Goal: Communication & Community: Participate in discussion

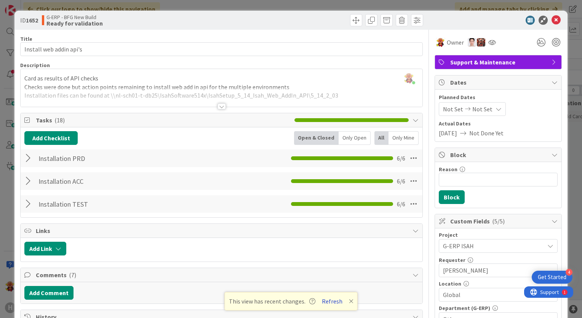
click at [329, 301] on button "Refresh" at bounding box center [332, 301] width 26 height 10
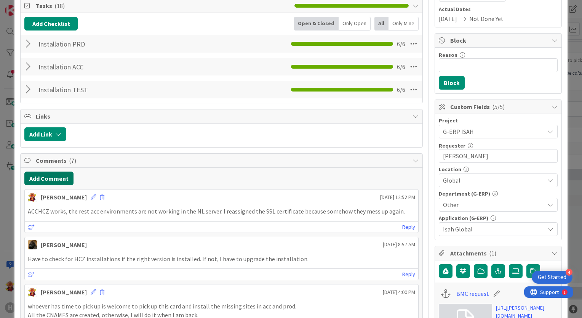
click at [68, 177] on button "Add Comment" at bounding box center [48, 178] width 49 height 14
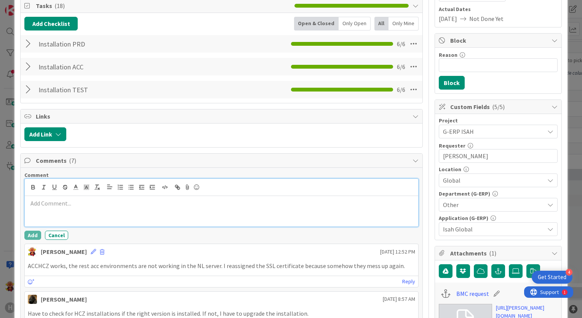
click at [126, 209] on div at bounding box center [222, 211] width 394 height 30
drag, startPoint x: 163, startPoint y: 266, endPoint x: 86, endPoint y: 254, distance: 77.5
click at [163, 266] on p "ACCHCZ works, the rest acc environments are not working in the NL server. I rea…" at bounding box center [221, 265] width 387 height 9
click at [91, 253] on div "Lareina Cheng September 22 2025 12:52 PM" at bounding box center [222, 250] width 394 height 12
click at [91, 252] on icon at bounding box center [93, 251] width 5 height 5
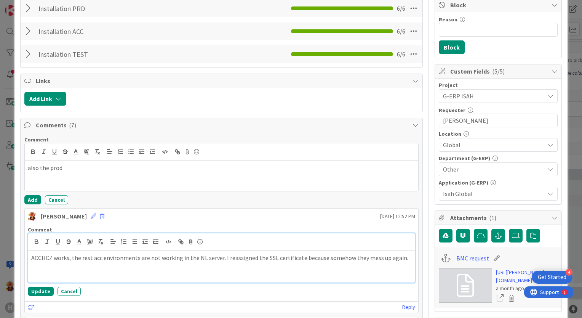
scroll to position [190, 0]
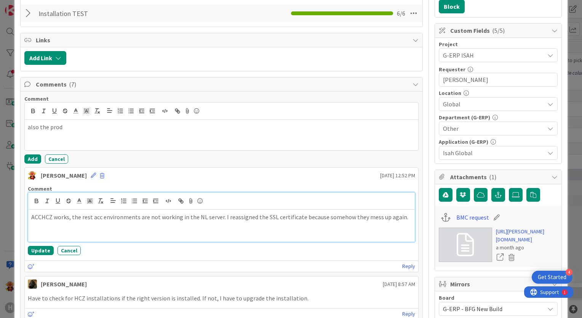
click at [117, 228] on p at bounding box center [221, 225] width 381 height 9
click at [98, 232] on p at bounding box center [221, 234] width 381 height 9
click at [97, 227] on p at bounding box center [221, 225] width 381 height 9
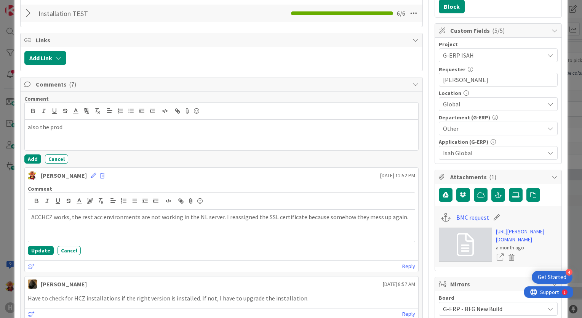
click at [58, 246] on button "Cancel" at bounding box center [69, 250] width 23 height 9
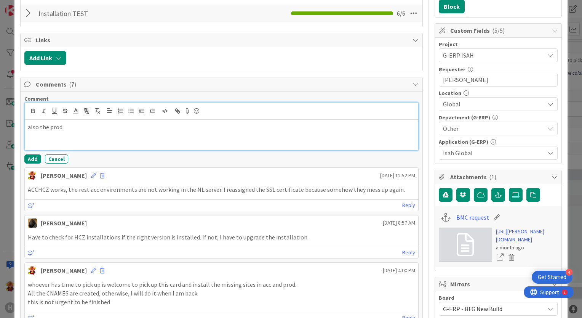
click at [107, 144] on div "also the prod" at bounding box center [222, 135] width 394 height 30
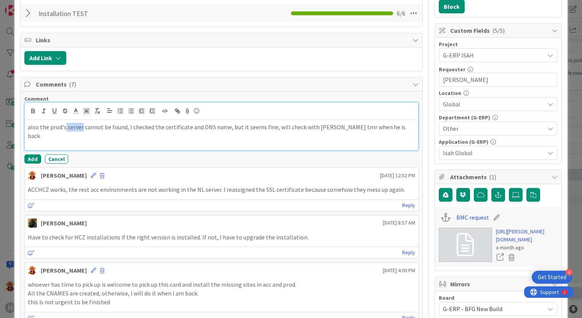
drag, startPoint x: 65, startPoint y: 126, endPoint x: 82, endPoint y: 126, distance: 17.1
click at [82, 126] on p "also the prod's server cannot be found, I checked the certificate and DNS name,…" at bounding box center [221, 131] width 387 height 17
click at [259, 126] on p "also the prod's server cannot be found, I checked the certificate and DNS name,…" at bounding box center [221, 131] width 387 height 17
click at [321, 117] on div at bounding box center [222, 110] width 394 height 17
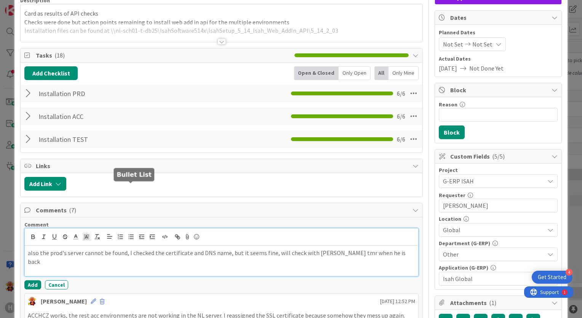
scroll to position [38, 0]
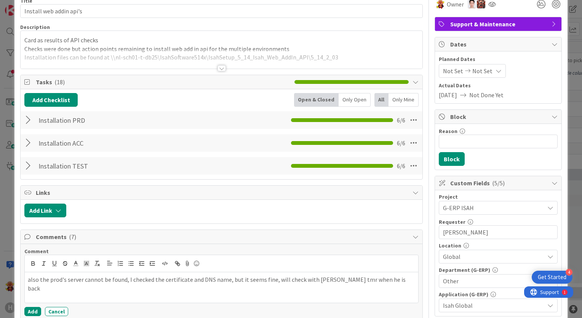
click at [27, 119] on div at bounding box center [29, 120] width 10 height 14
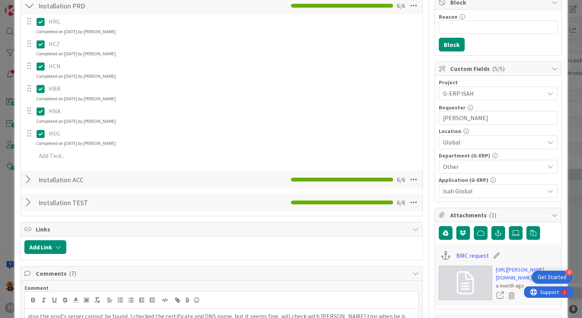
scroll to position [229, 0]
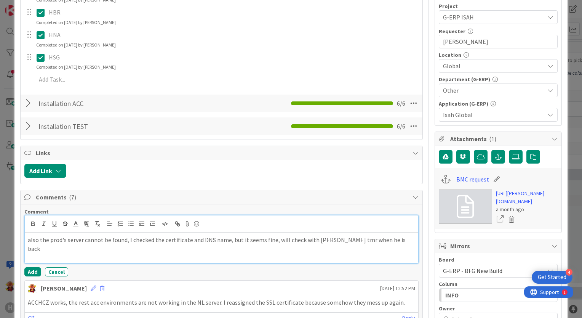
click at [401, 238] on p "also the prod's server cannot be found, I checked the certificate and DNS name,…" at bounding box center [221, 243] width 387 height 17
drag, startPoint x: 67, startPoint y: 237, endPoint x: 79, endPoint y: 238, distance: 11.5
click at [79, 238] on p "also the prod's server cannot be found, I checked the certificate and DNS name,…" at bounding box center [221, 243] width 387 height 17
click at [62, 238] on p "also the prod's server cannot be found, I checked the certificate and DNS name,…" at bounding box center [221, 243] width 387 height 17
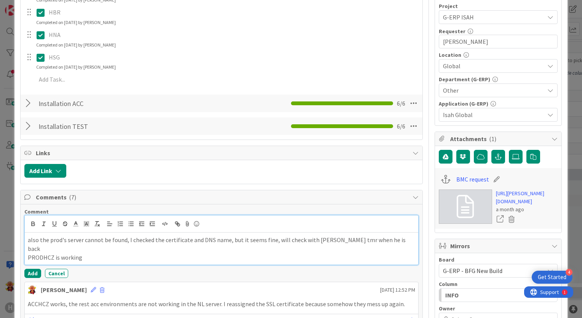
click at [69, 238] on p "also the prod's server cannot be found, I checked the certificate and DNS name,…" at bounding box center [221, 243] width 387 height 17
click at [125, 253] on p "PRODHCZ is working" at bounding box center [221, 257] width 387 height 9
click at [69, 240] on p "also the prod's server cannot be found, I checked the certificate and DNS name,…" at bounding box center [221, 243] width 387 height 17
drag, startPoint x: 66, startPoint y: 238, endPoint x: 82, endPoint y: 237, distance: 16.1
click at [82, 237] on p "also the prod's server cannot be found, I checked the certificate and DNS name,…" at bounding box center [221, 243] width 387 height 17
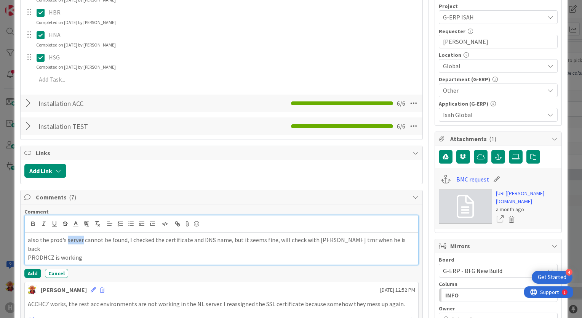
click at [82, 237] on p "also the prod's server cannot be found, I checked the certificate and DNS name,…" at bounding box center [221, 243] width 387 height 17
click at [83, 239] on p "also the prod's server cannot be found, I checked the certificate and DNS name,…" at bounding box center [221, 243] width 387 height 17
click at [42, 238] on p "also the prod's server name cannot be found, I checked the certificate and DNS …" at bounding box center [221, 243] width 387 height 17
click at [109, 240] on p "also, in the prod, it shows that s server name cannot be found, I checked the c…" at bounding box center [221, 243] width 387 height 17
drag, startPoint x: 301, startPoint y: 239, endPoint x: 295, endPoint y: 240, distance: 6.6
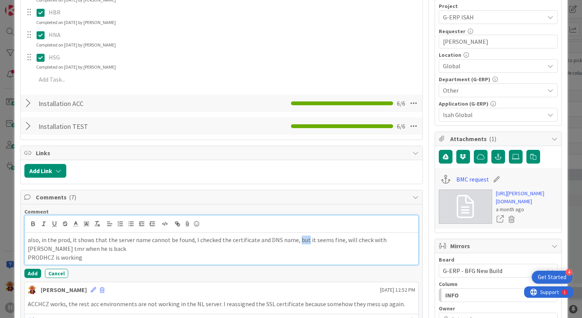
click at [295, 240] on p "also, in the prod, it shows that the server name cannot be found, I checked the…" at bounding box center [221, 243] width 387 height 17
click at [104, 257] on p "PRODHCZ is working" at bounding box center [221, 257] width 387 height 9
click at [79, 249] on p "also, in the prod, it shows that the server name cannot be found, I checked the…" at bounding box center [221, 243] width 387 height 17
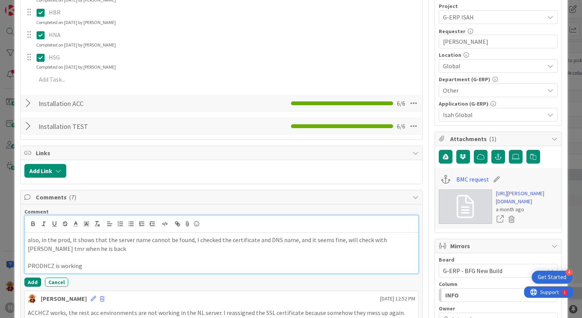
click at [124, 243] on p "also, in the prod, it shows that the server name cannot be found, I checked the…" at bounding box center [221, 243] width 387 height 17
click at [29, 261] on p "PRODHCZ is working" at bounding box center [221, 265] width 387 height 9
click at [31, 282] on button "Add" at bounding box center [32, 281] width 17 height 9
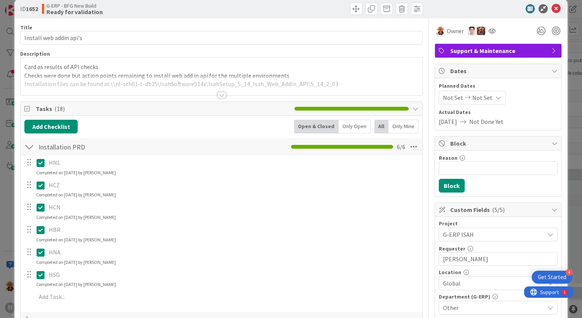
scroll to position [0, 0]
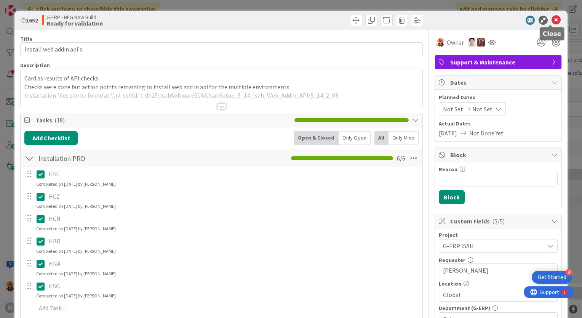
click at [552, 21] on icon at bounding box center [556, 20] width 9 height 9
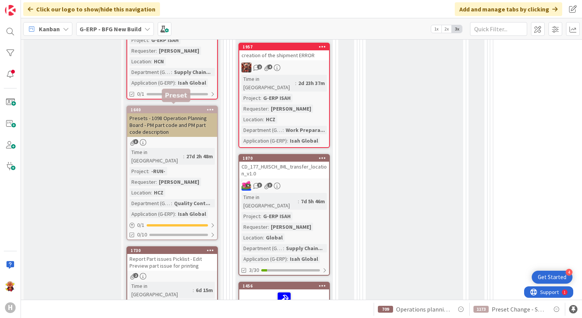
scroll to position [571, 0]
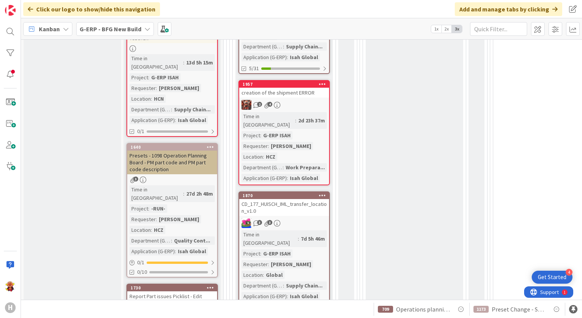
click at [138, 20] on div "Kanban G-ERP - BFG New Build 1x 2x 3x" at bounding box center [301, 28] width 561 height 21
click at [138, 26] on b "G-ERP - BFG New Build" at bounding box center [111, 29] width 62 height 8
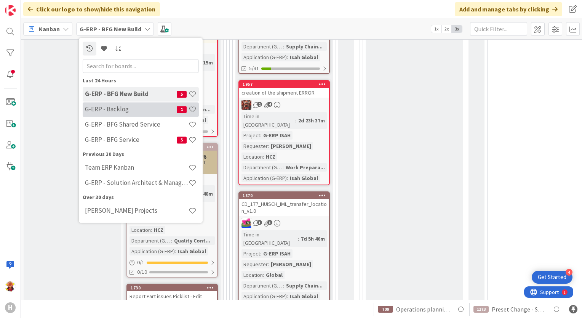
click at [122, 109] on h4 "G-ERP - Backlog" at bounding box center [131, 110] width 92 height 8
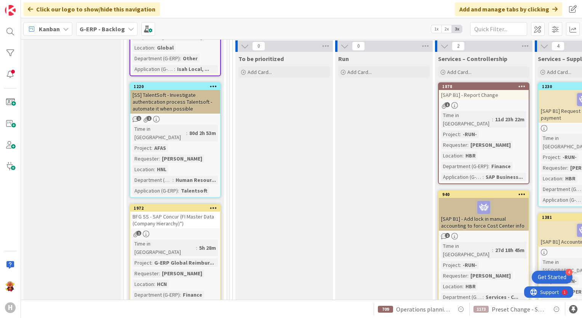
scroll to position [1295, 0]
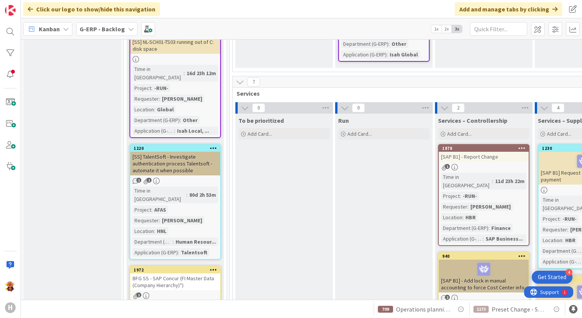
click at [101, 27] on b "G-ERP - Backlog" at bounding box center [102, 29] width 45 height 8
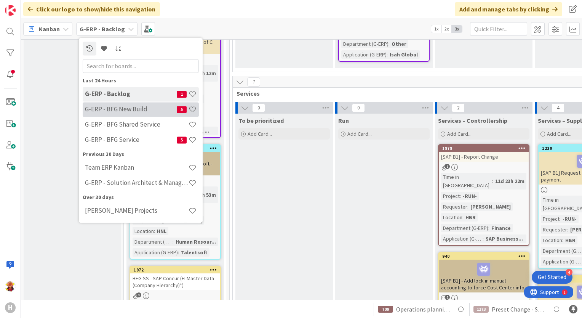
click at [126, 109] on h4 "G-ERP - BFG New Build" at bounding box center [131, 110] width 92 height 8
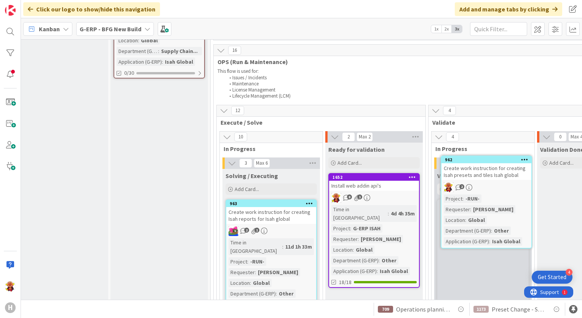
scroll to position [1143, 25]
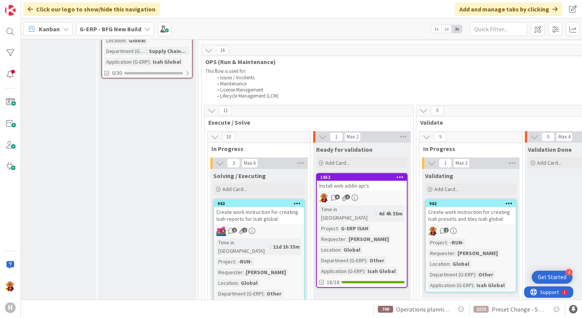
click at [466, 207] on div "Create work instruction for creating Isah presets and tiles Isah global" at bounding box center [471, 215] width 90 height 17
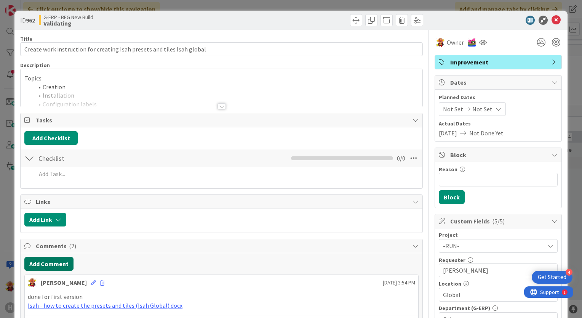
click at [46, 257] on button "Add Comment" at bounding box center [48, 264] width 49 height 14
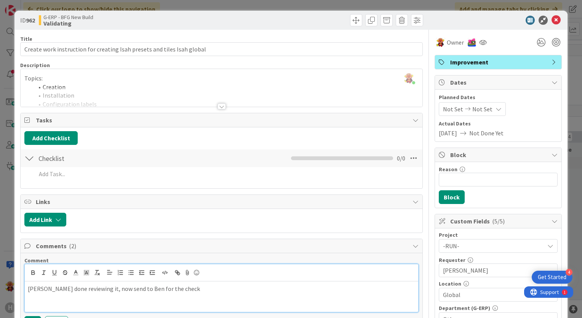
scroll to position [76, 0]
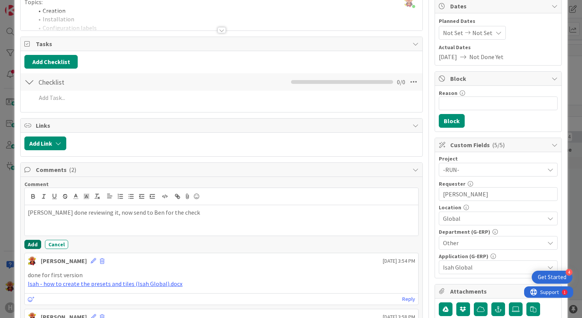
drag, startPoint x: 33, startPoint y: 240, endPoint x: 42, endPoint y: 242, distance: 9.4
click at [33, 240] on button "Add" at bounding box center [32, 244] width 17 height 9
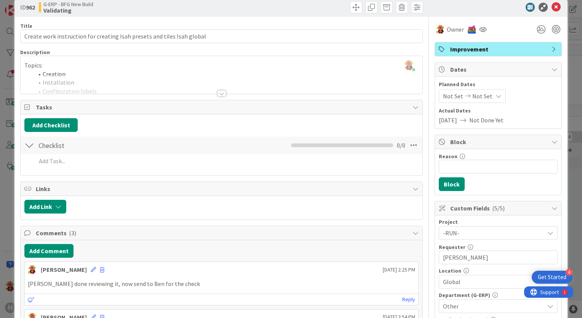
scroll to position [0, 0]
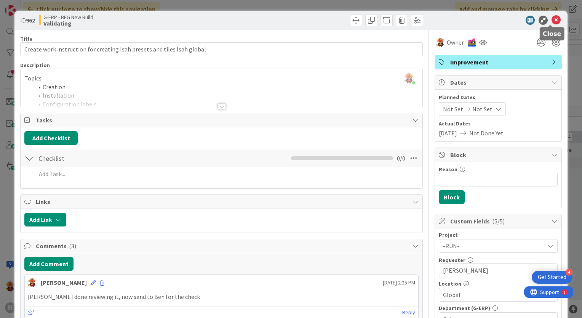
click at [554, 18] on icon at bounding box center [556, 20] width 9 height 9
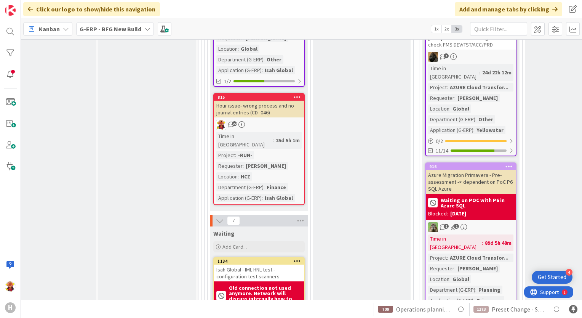
scroll to position [1638, 25]
